Goal: Information Seeking & Learning: Learn about a topic

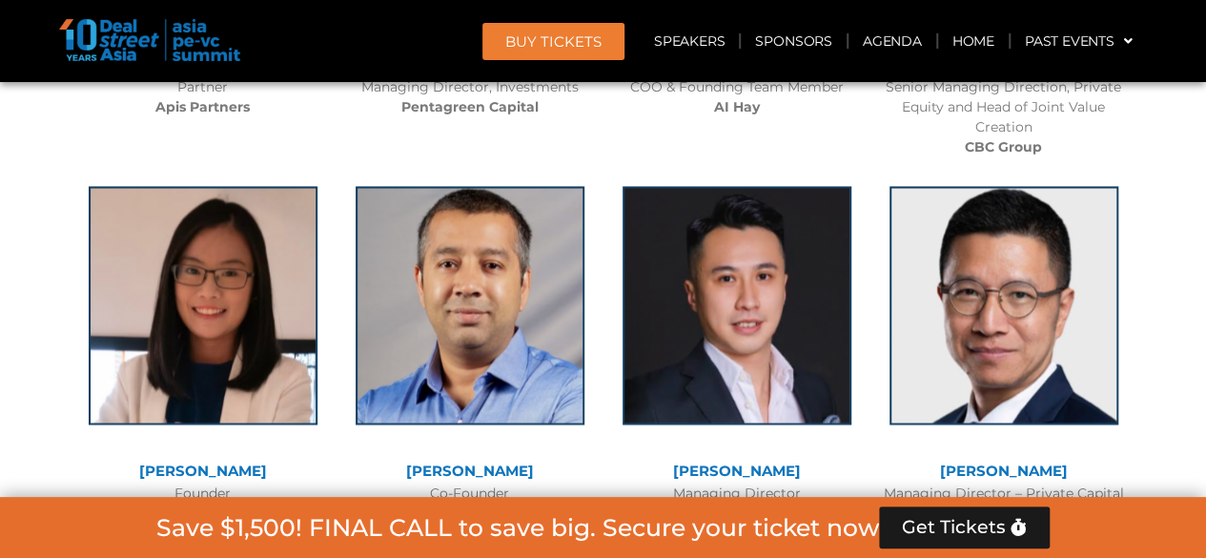
scroll to position [12223, 0]
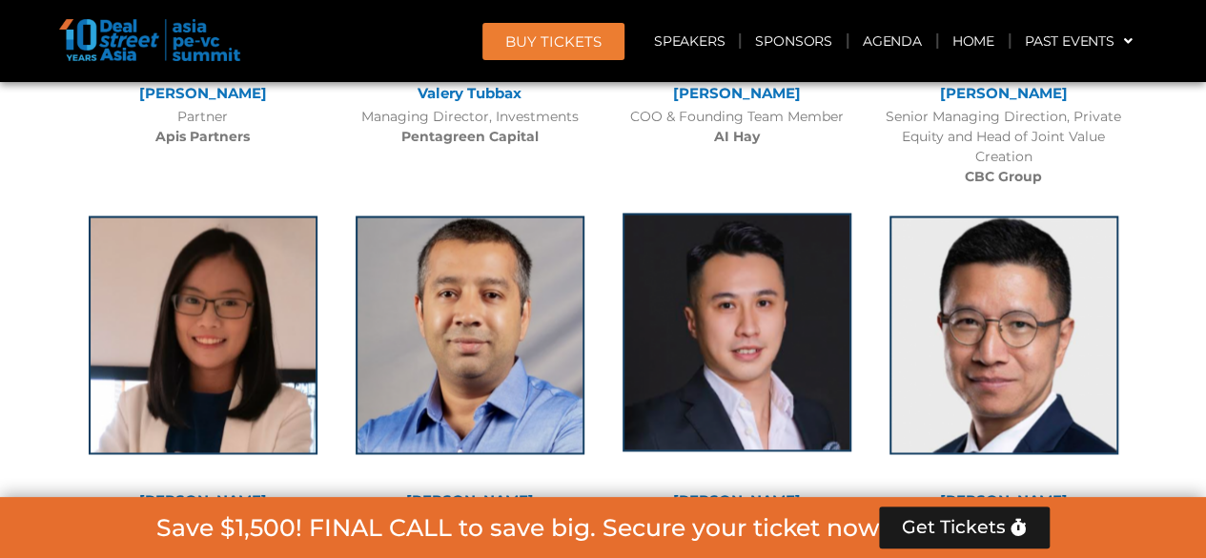
click at [768, 213] on img at bounding box center [737, 332] width 229 height 238
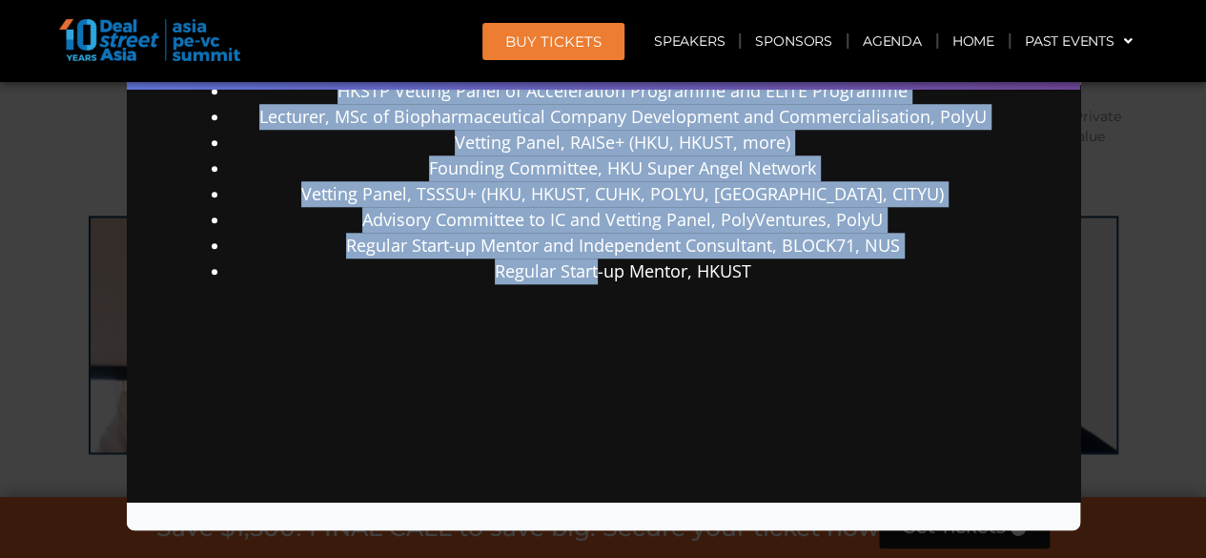
scroll to position [1033, 0]
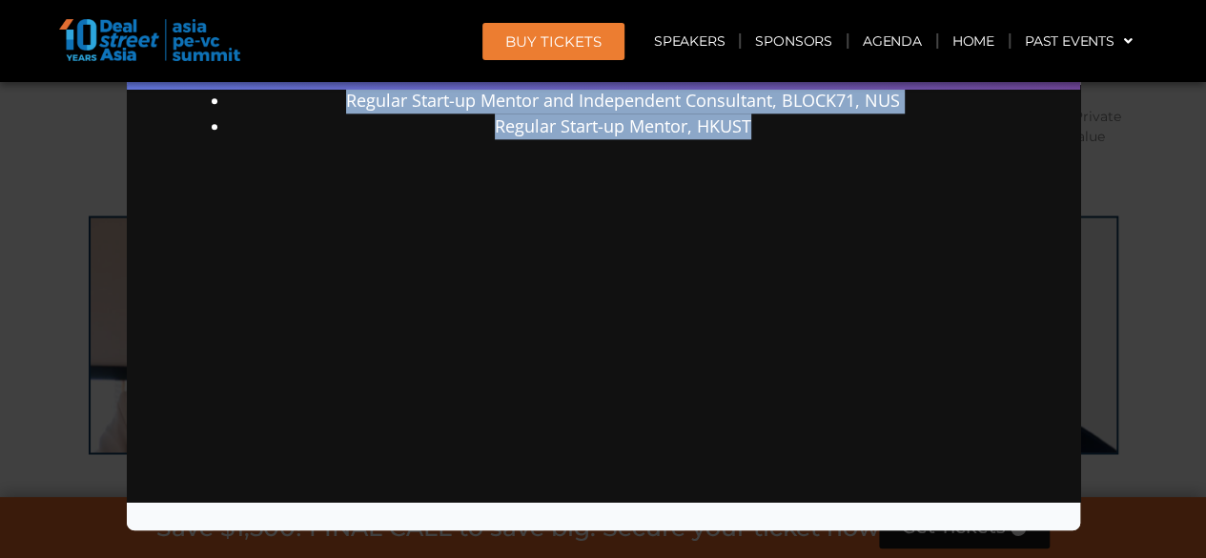
drag, startPoint x: 198, startPoint y: 162, endPoint x: 803, endPoint y: 191, distance: 605.2
copy div "Lore ips dolo 38 sitam co adipiscing el seddoei tempor incididuntut, laboreetdo…"
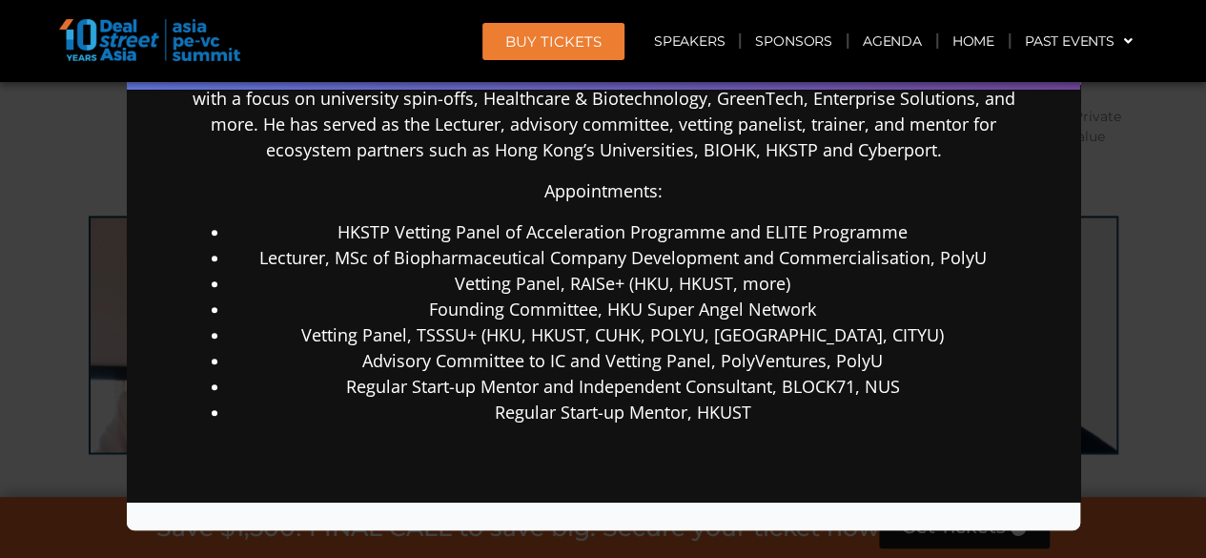
scroll to position [651, 0]
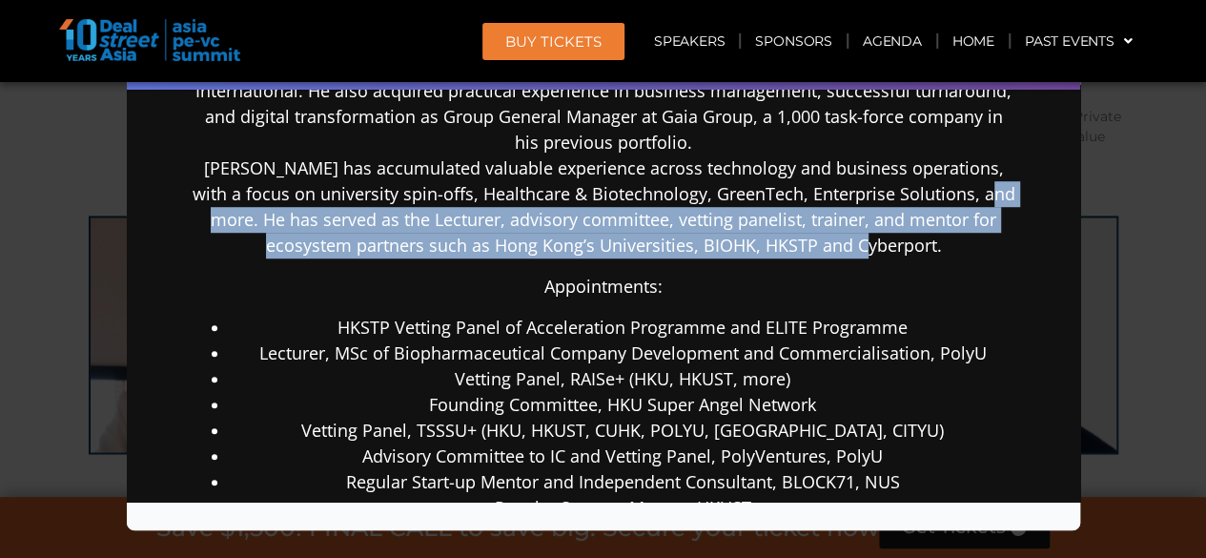
drag, startPoint x: 971, startPoint y: 188, endPoint x: 990, endPoint y: 236, distance: 51.3
click at [990, 236] on p "[PERSON_NAME] has over 13 years of experience in private market transactions, m…" at bounding box center [603, 65] width 824 height 386
copy p "He has served as the Lecturer, advisory committee, vetting panelist, trainer, a…"
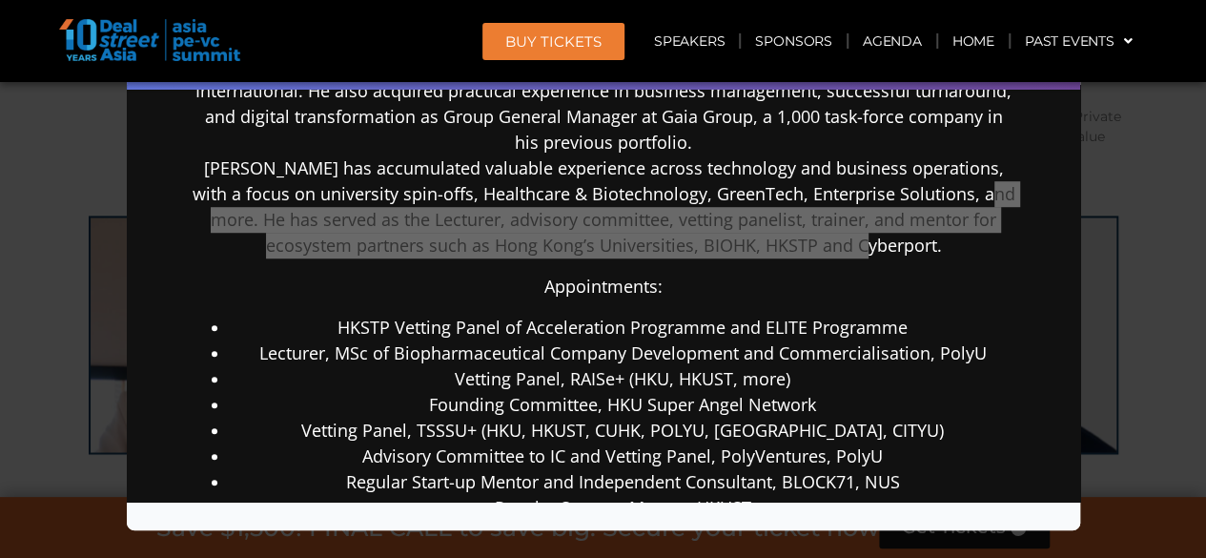
click at [2, 411] on div "Speaker Profile ×" at bounding box center [603, 279] width 1206 height 558
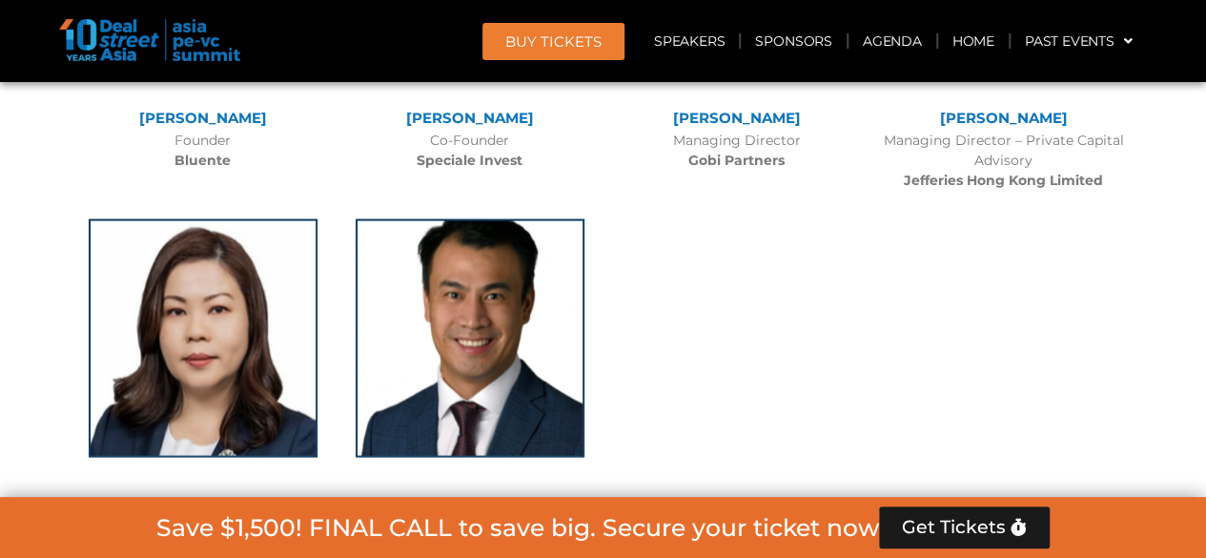
scroll to position [12700, 0]
